Goal: Information Seeking & Learning: Learn about a topic

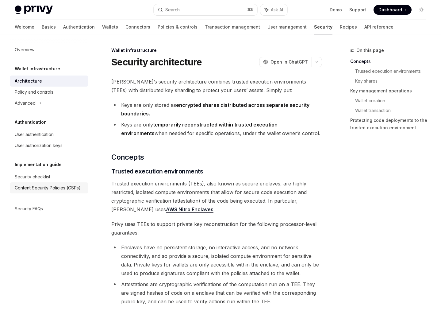
click at [73, 184] on link "Content Security Policies (CSPs)" at bounding box center [49, 187] width 79 height 11
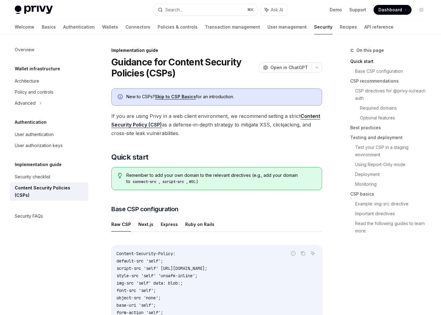
type textarea "*"
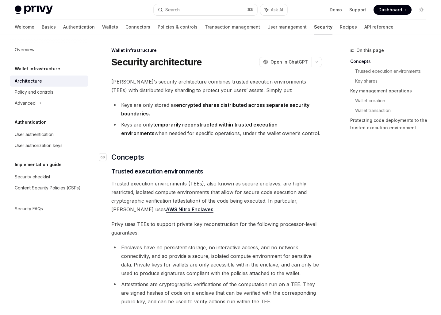
click at [292, 153] on h2 "​ Concepts" at bounding box center [216, 157] width 211 height 10
click at [280, 186] on span "Trusted execution environments (TEEs), also known as secure enclaves, are highl…" at bounding box center [216, 196] width 211 height 34
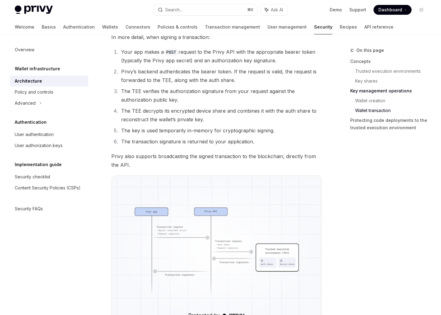
scroll to position [928, 0]
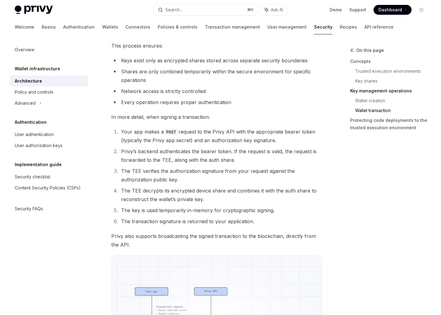
click at [218, 91] on li "Network access is strictly controlled" at bounding box center [216, 91] width 211 height 9
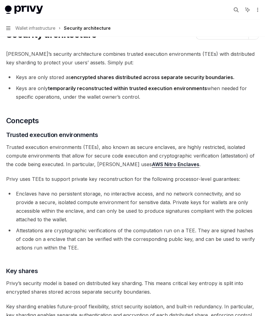
scroll to position [31, 0]
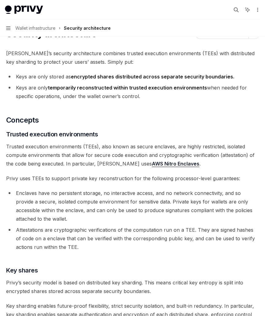
click at [152, 164] on link "AWS Nitro Enclaves" at bounding box center [176, 164] width 48 height 6
